Goal: Task Accomplishment & Management: Use online tool/utility

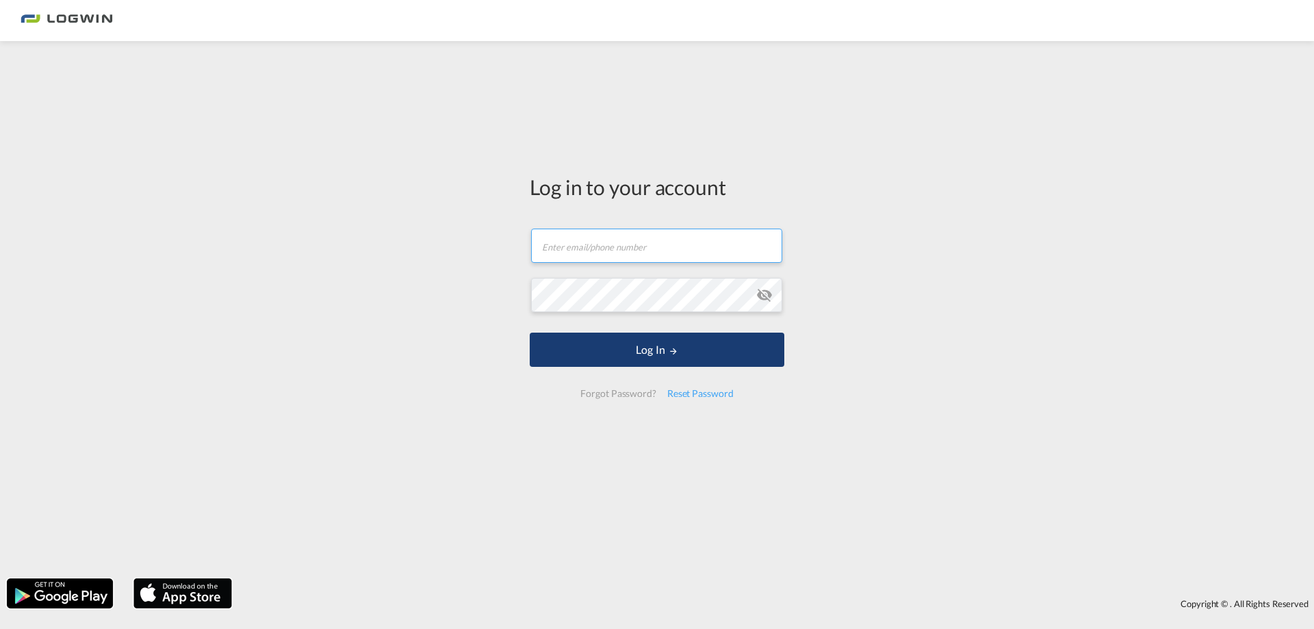
type input "[PERSON_NAME][EMAIL_ADDRESS][PERSON_NAME][DOMAIN_NAME]"
click at [752, 340] on button "Log In" at bounding box center [657, 350] width 255 height 34
